Goal: Task Accomplishment & Management: Use online tool/utility

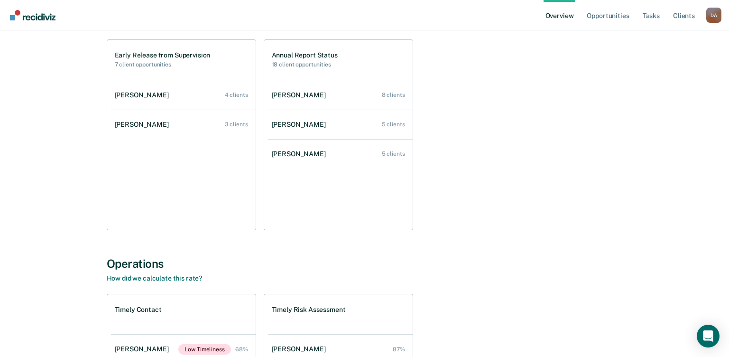
scroll to position [47, 0]
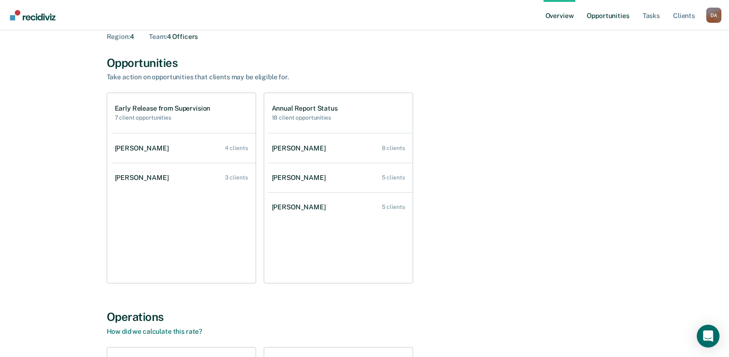
click at [611, 15] on link "Opportunities" at bounding box center [608, 15] width 46 height 30
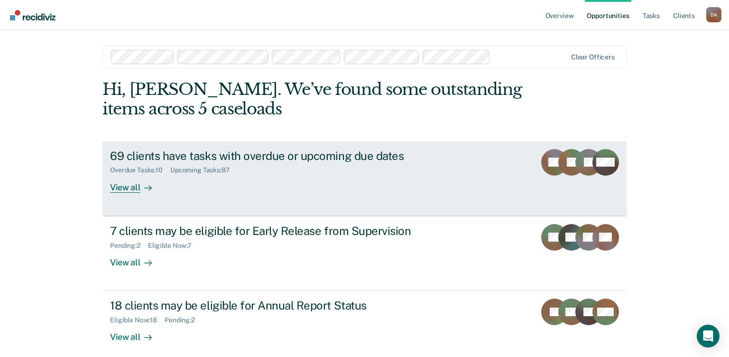
click at [122, 184] on div "View all" at bounding box center [136, 183] width 53 height 19
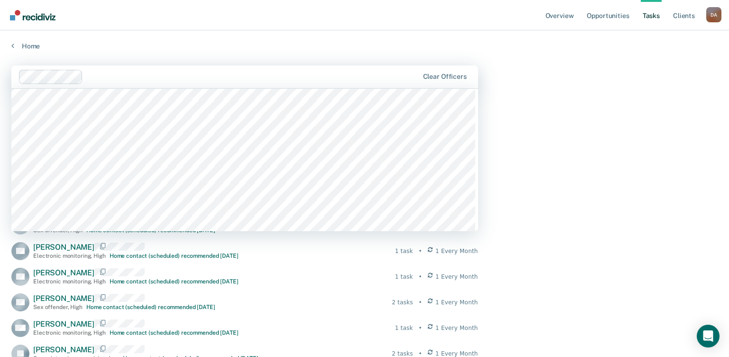
scroll to position [854, 0]
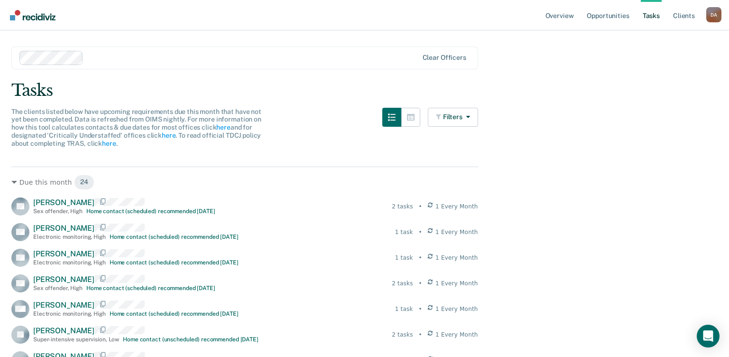
scroll to position [0, 0]
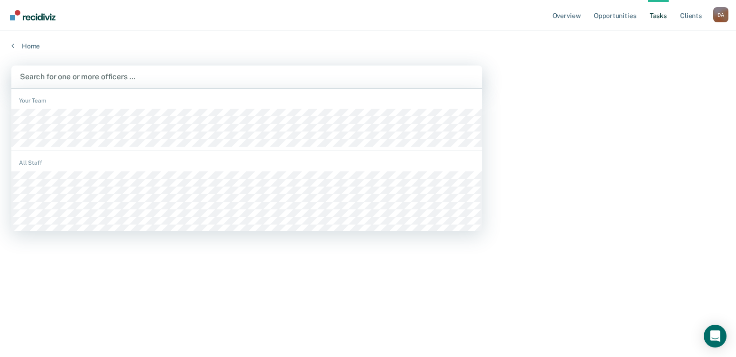
click at [79, 77] on div at bounding box center [247, 76] width 454 height 11
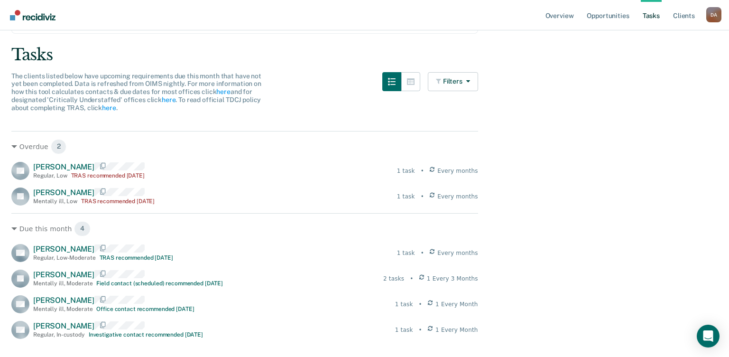
scroll to position [107, 0]
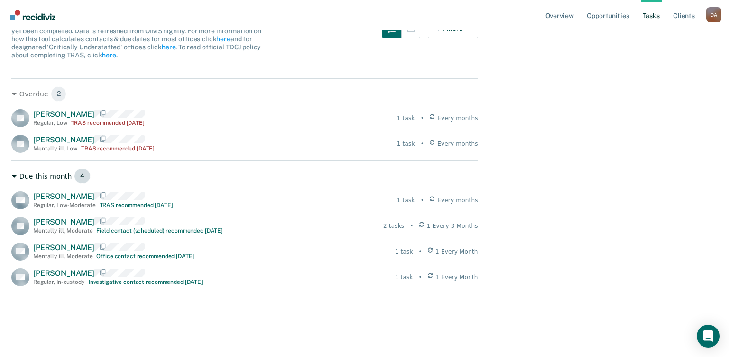
click at [228, 176] on div "Due this month 4" at bounding box center [244, 175] width 467 height 15
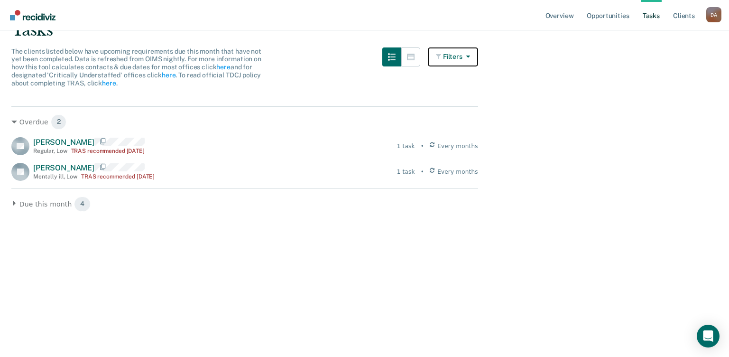
click at [474, 50] on button "Filters" at bounding box center [453, 56] width 50 height 19
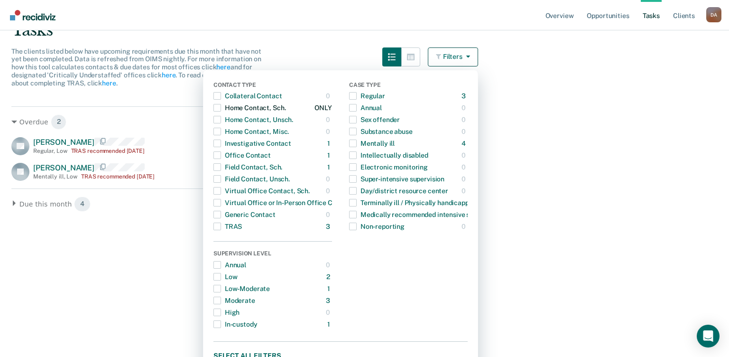
click at [221, 105] on span "button" at bounding box center [218, 108] width 8 height 8
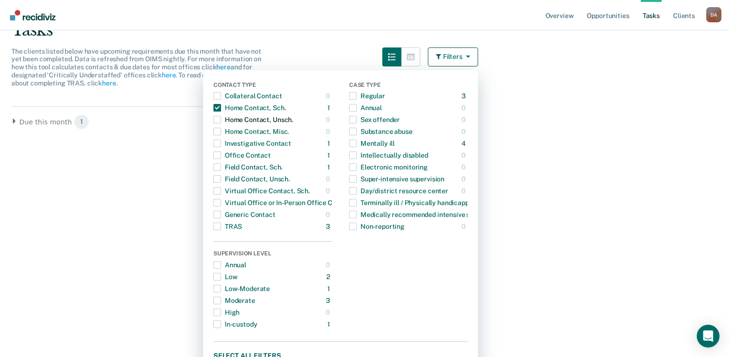
click at [221, 123] on span "button" at bounding box center [218, 120] width 8 height 8
click at [221, 98] on span "button" at bounding box center [218, 96] width 8 height 8
click at [221, 95] on span "button" at bounding box center [218, 96] width 8 height 8
click at [357, 144] on span "button" at bounding box center [353, 144] width 8 height 8
click at [221, 108] on span "button" at bounding box center [218, 108] width 8 height 8
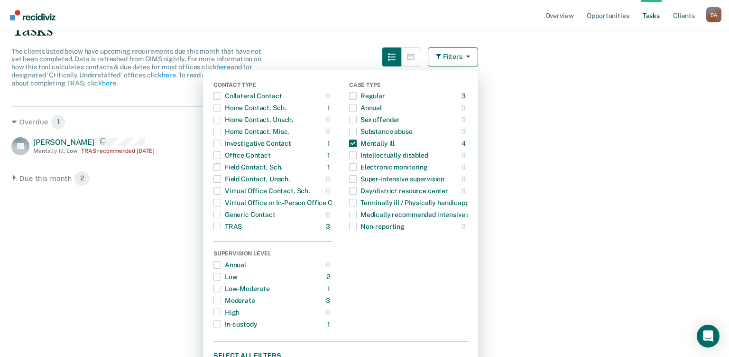
click at [670, 252] on main "Clear officers Tasks The clients listed below have upcoming requirements due th…" at bounding box center [364, 123] width 729 height 304
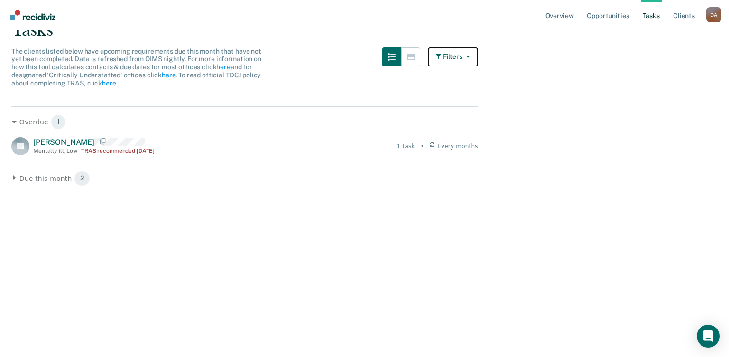
click at [458, 58] on button "Filters" at bounding box center [453, 56] width 50 height 19
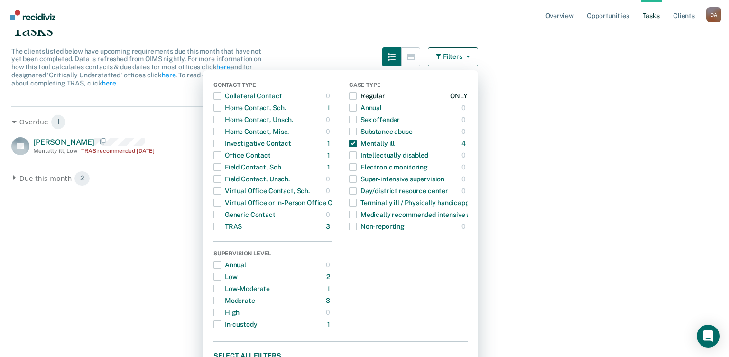
click at [357, 99] on span "button" at bounding box center [353, 96] width 8 height 8
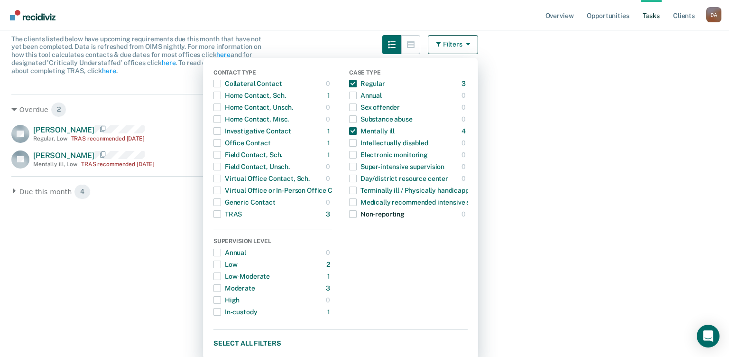
scroll to position [95, 0]
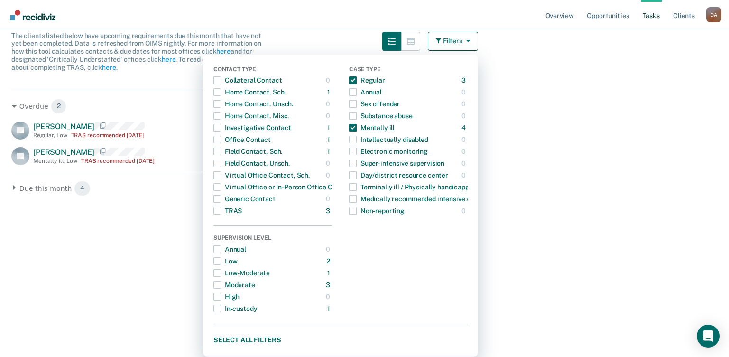
click at [438, 277] on div "Case Type Regular 3 ONLY Annual 0 ONLY Sex offender 0 ONLY Substance abuse 0 ON…" at bounding box center [408, 190] width 119 height 249
click at [537, 245] on main "Clear officers Tasks The clients listed below have upcoming requirements due th…" at bounding box center [364, 107] width 729 height 304
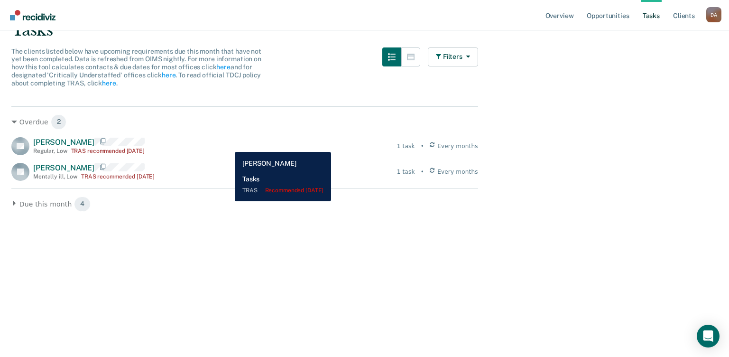
scroll to position [32, 0]
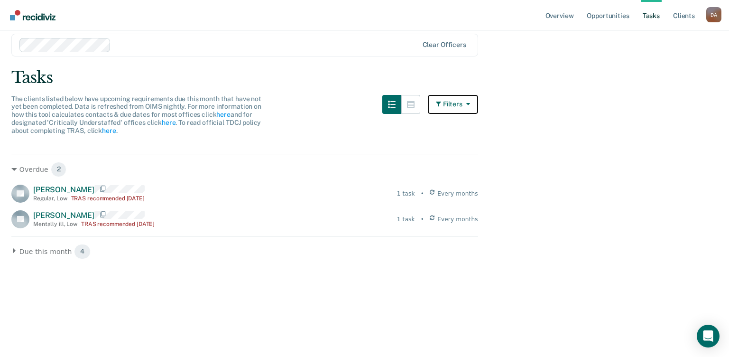
click at [467, 104] on icon "button" at bounding box center [467, 104] width 8 height 7
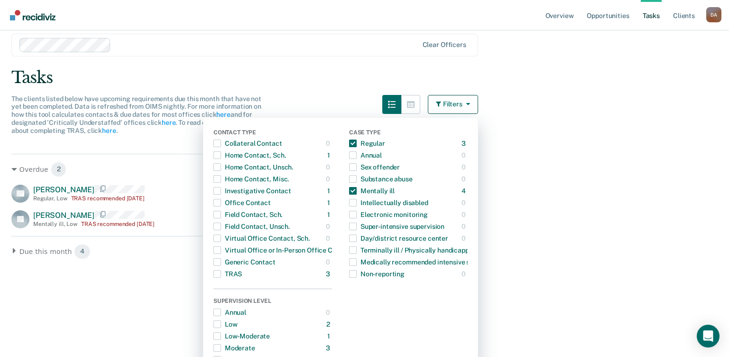
click at [566, 123] on main "Clear officers Tasks The clients listed below have upcoming requirements due th…" at bounding box center [364, 171] width 729 height 304
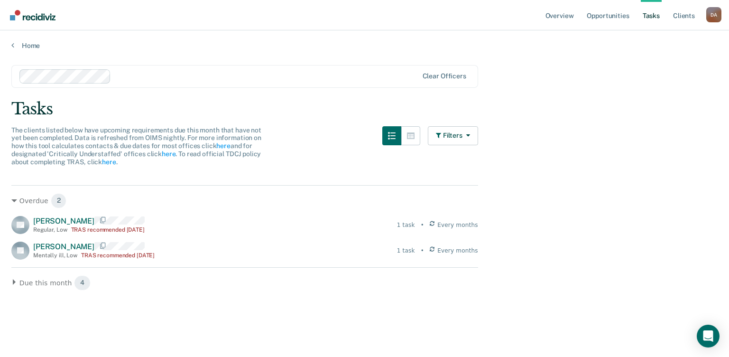
scroll to position [0, 0]
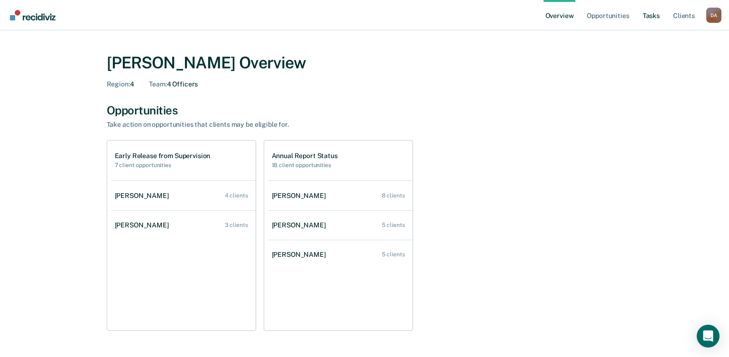
click at [650, 16] on link "Tasks" at bounding box center [651, 15] width 21 height 30
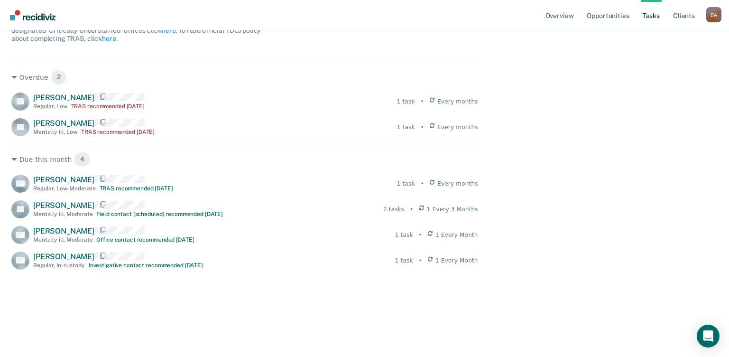
scroll to position [155, 0]
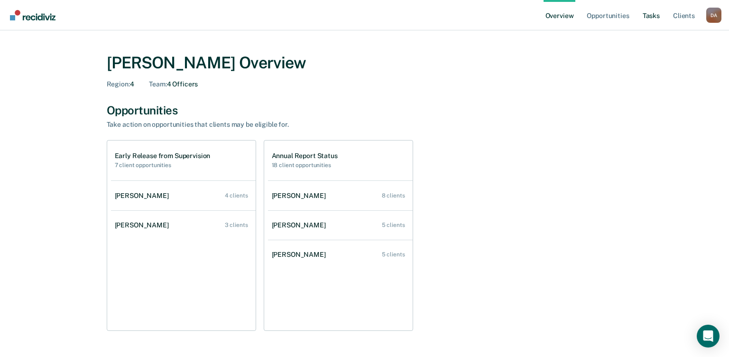
click at [645, 14] on link "Tasks" at bounding box center [651, 15] width 21 height 30
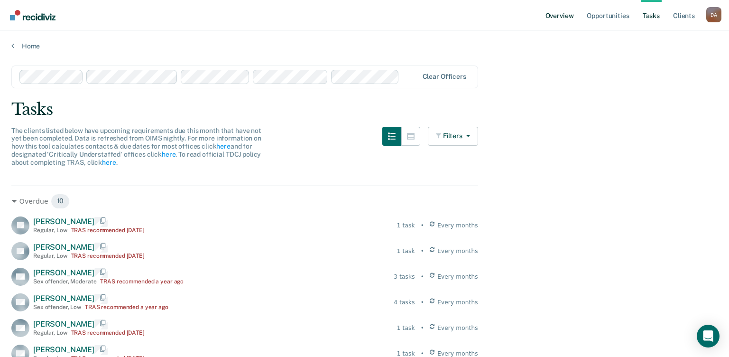
click at [562, 11] on link "Overview" at bounding box center [560, 15] width 32 height 30
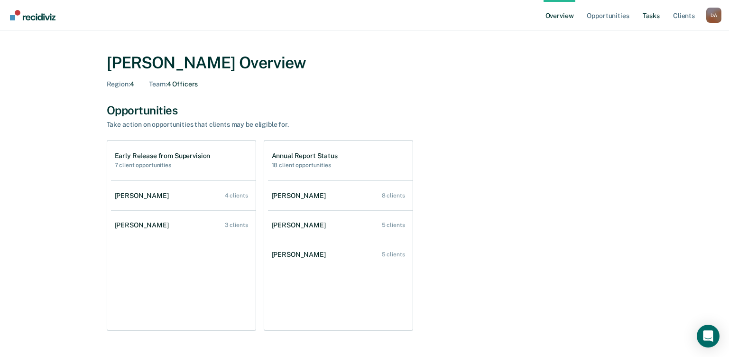
click at [647, 15] on link "Tasks" at bounding box center [651, 15] width 21 height 30
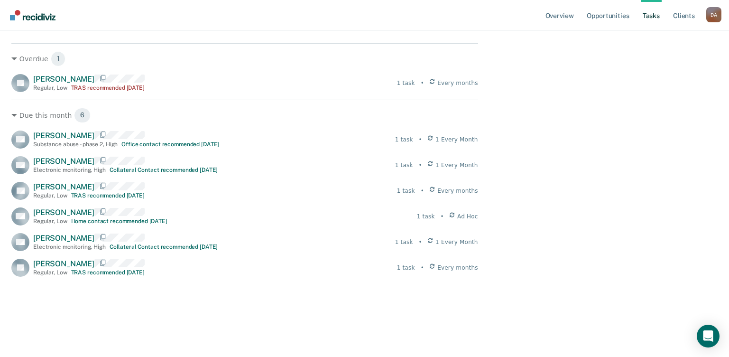
scroll to position [180, 0]
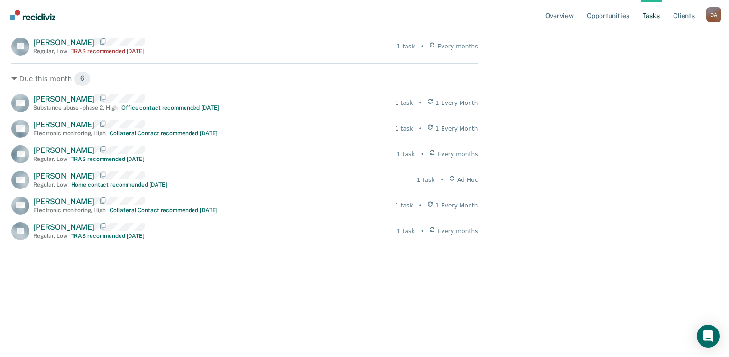
click at [573, 201] on main "Clear officers Tasks The clients listed below have upcoming requirements due th…" at bounding box center [364, 73] width 729 height 404
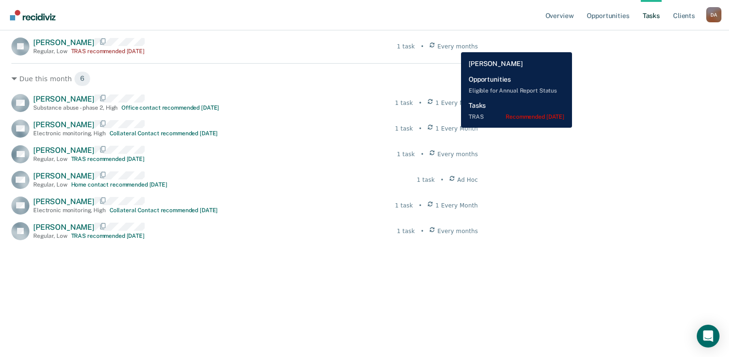
click at [454, 45] on span "Every months" at bounding box center [457, 46] width 41 height 9
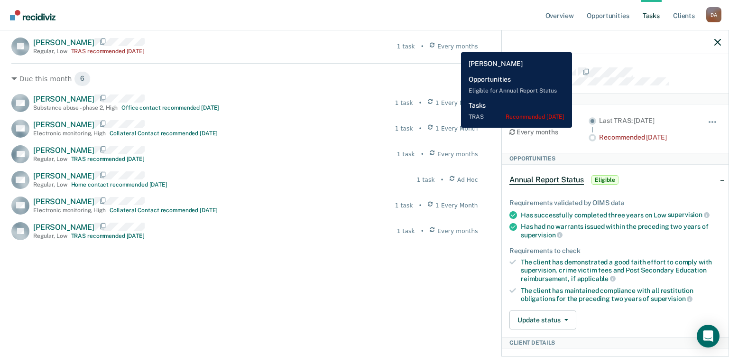
click at [454, 45] on span "Every months" at bounding box center [457, 46] width 41 height 9
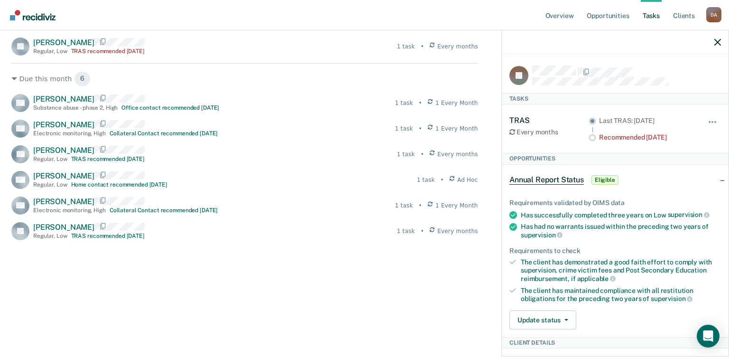
click at [716, 37] on div at bounding box center [615, 42] width 227 height 24
click at [718, 39] on icon "button" at bounding box center [718, 42] width 7 height 7
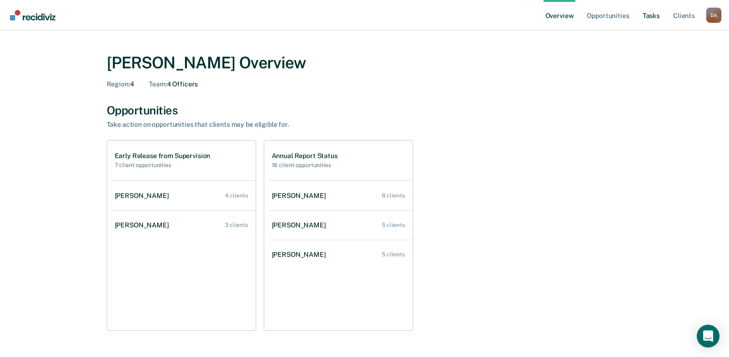
click at [651, 16] on link "Tasks" at bounding box center [651, 15] width 21 height 30
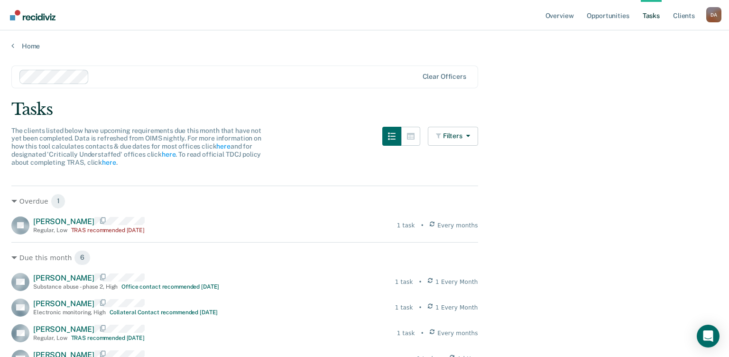
click at [651, 13] on link "Tasks" at bounding box center [651, 15] width 21 height 30
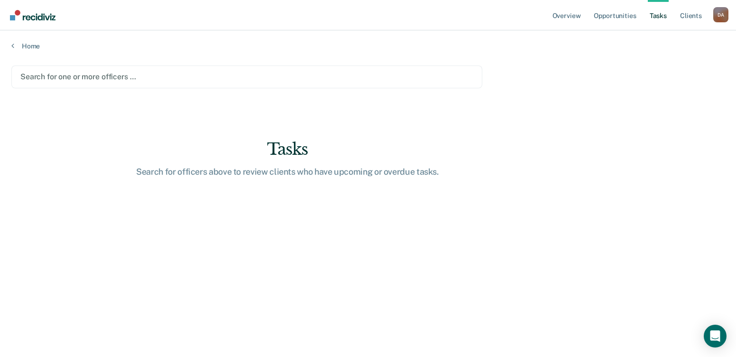
click at [114, 75] on div at bounding box center [246, 76] width 453 height 11
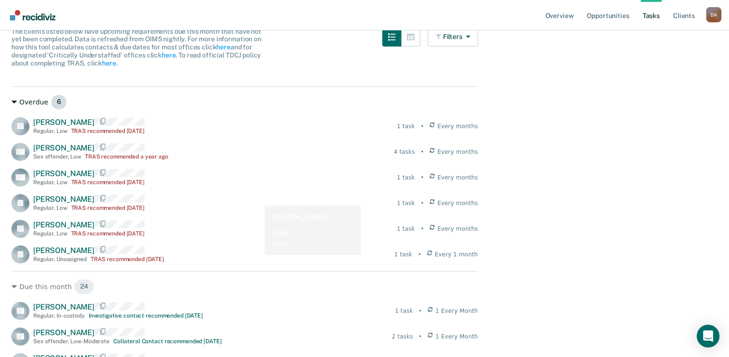
scroll to position [47, 0]
